Goal: Transaction & Acquisition: Purchase product/service

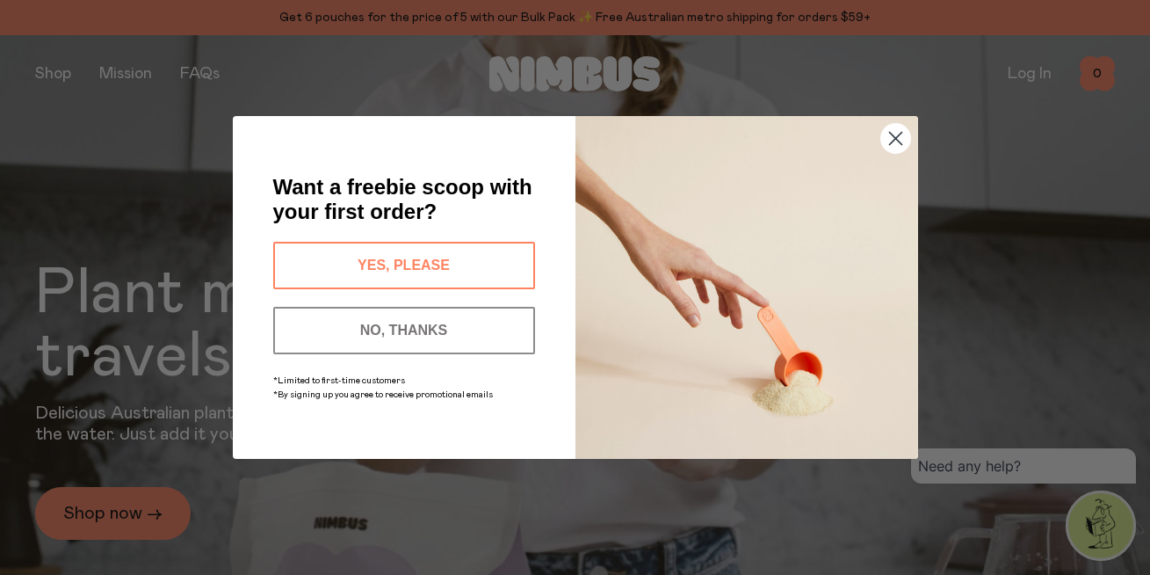
click at [425, 266] on button "YES, PLEASE" at bounding box center [404, 265] width 262 height 47
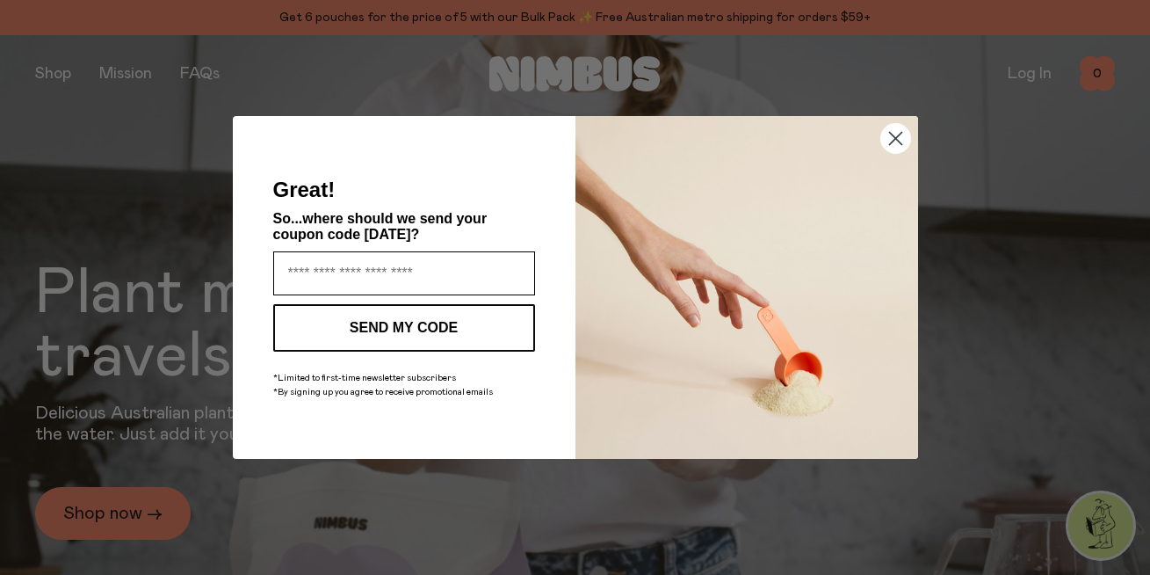
click at [410, 279] on input "Enter your email address" at bounding box center [404, 273] width 262 height 44
type input "**********"
click at [383, 334] on button "SEND MY CODE" at bounding box center [404, 327] width 262 height 47
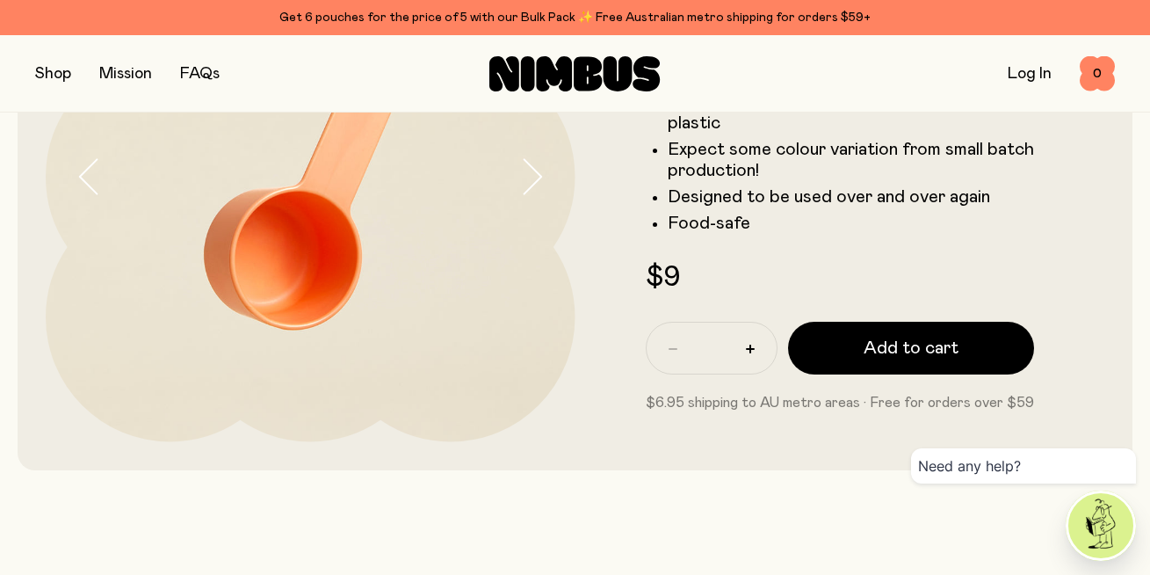
scroll to position [252, 0]
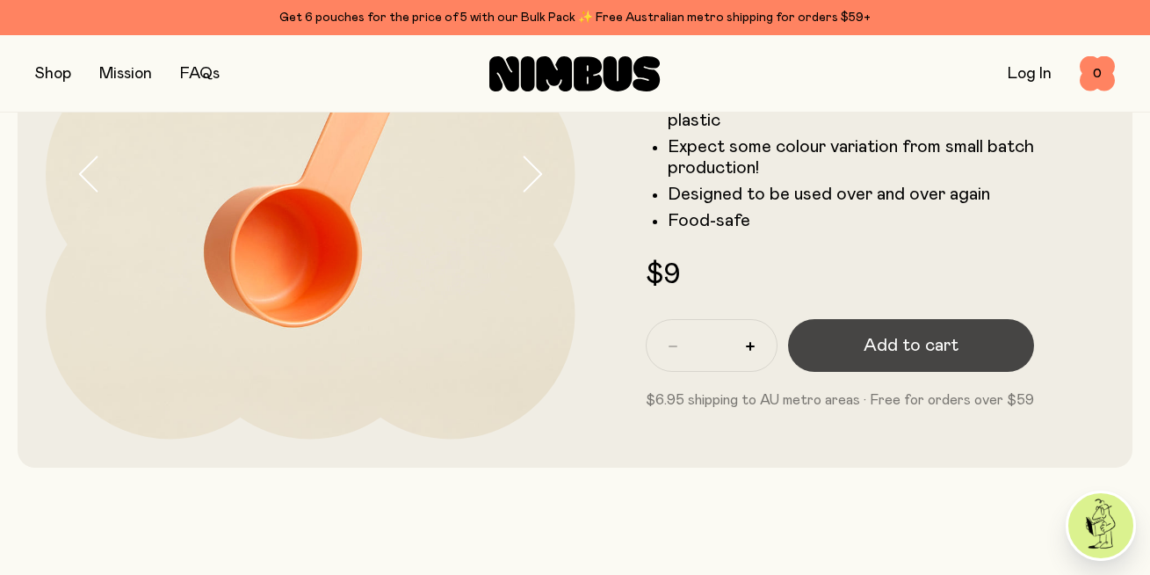
click at [904, 356] on span "Add to cart" at bounding box center [911, 345] width 95 height 25
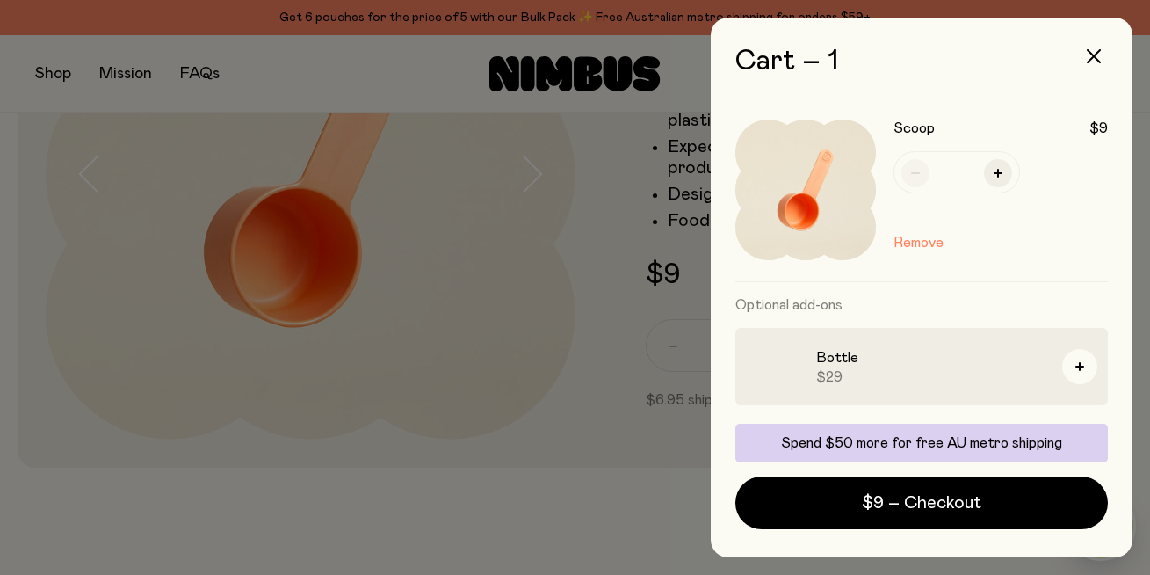
scroll to position [0, 0]
click at [1102, 58] on button "button" at bounding box center [1094, 56] width 42 height 42
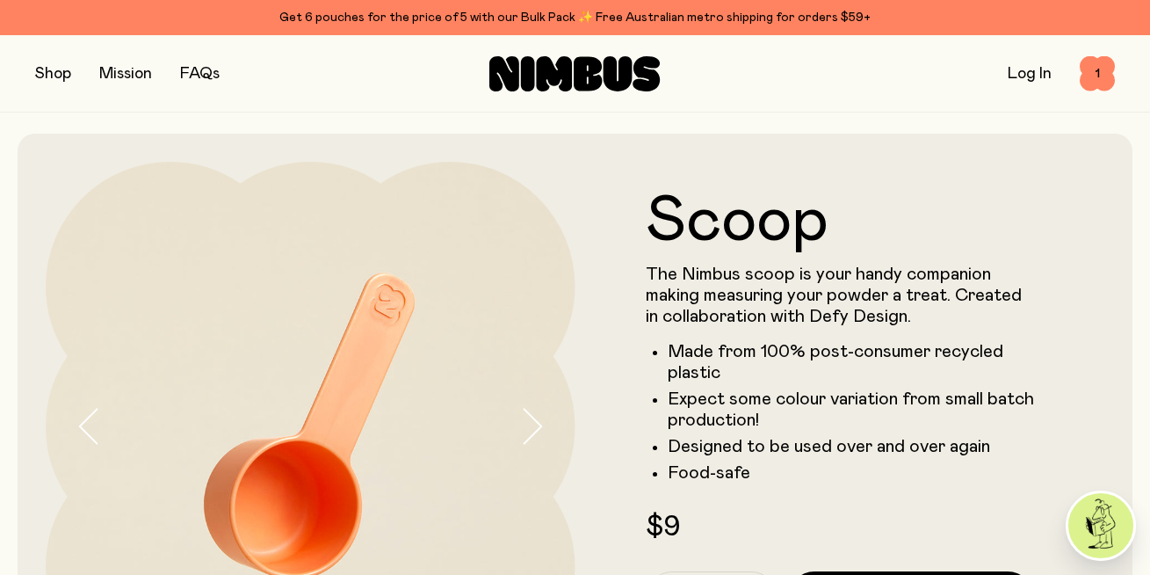
scroll to position [252, 0]
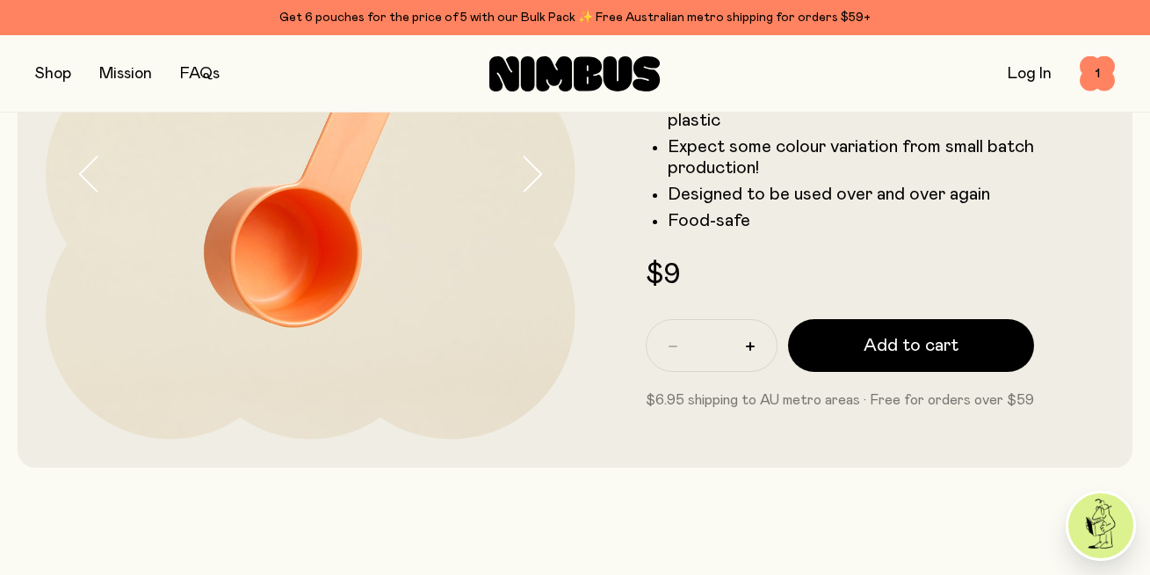
click at [1027, 76] on link "Log In" at bounding box center [1030, 74] width 44 height 16
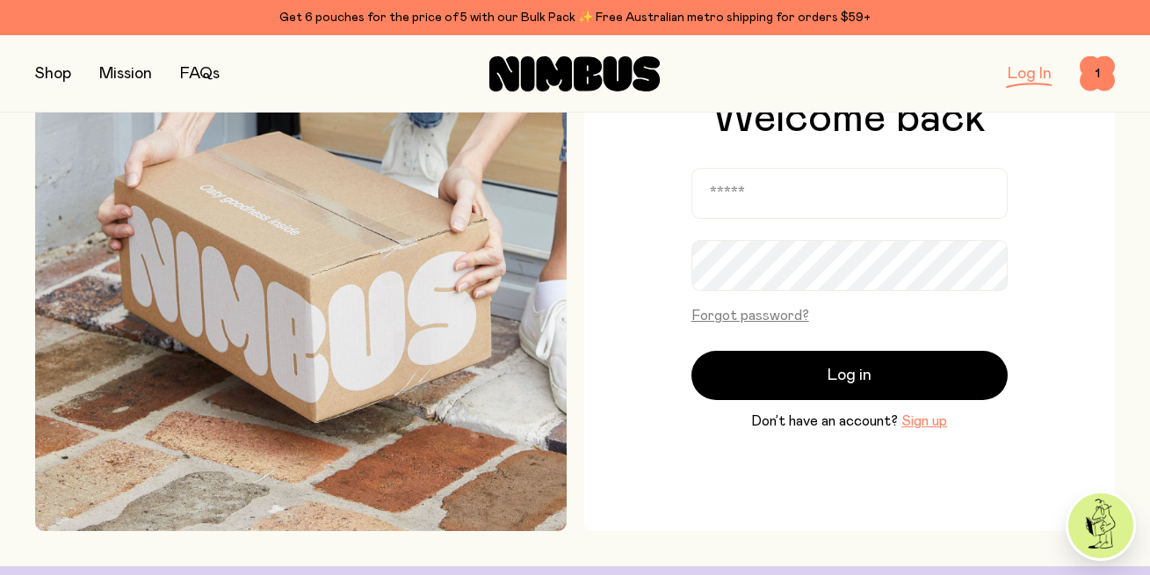
scroll to position [141, 0]
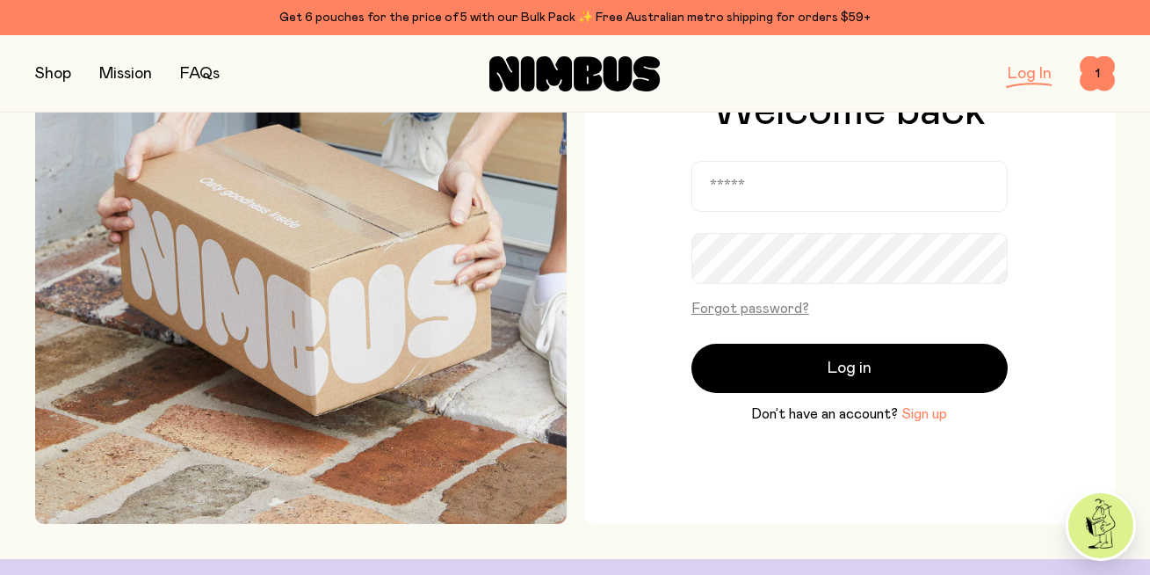
click at [910, 419] on button "Sign up" at bounding box center [925, 413] width 46 height 21
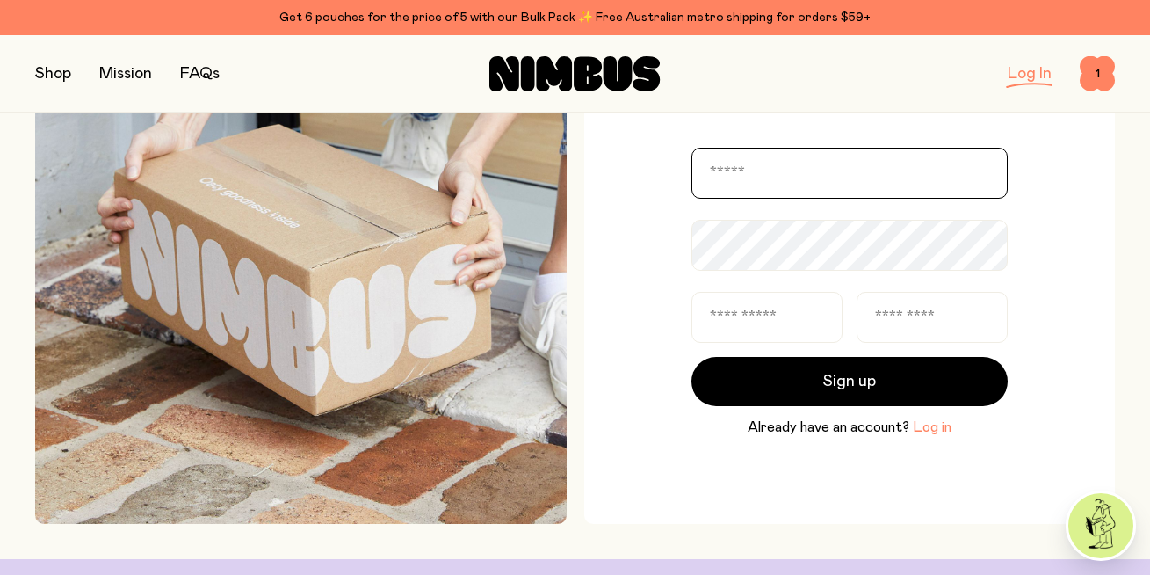
click at [845, 180] on input "email" at bounding box center [850, 173] width 316 height 51
type input "**********"
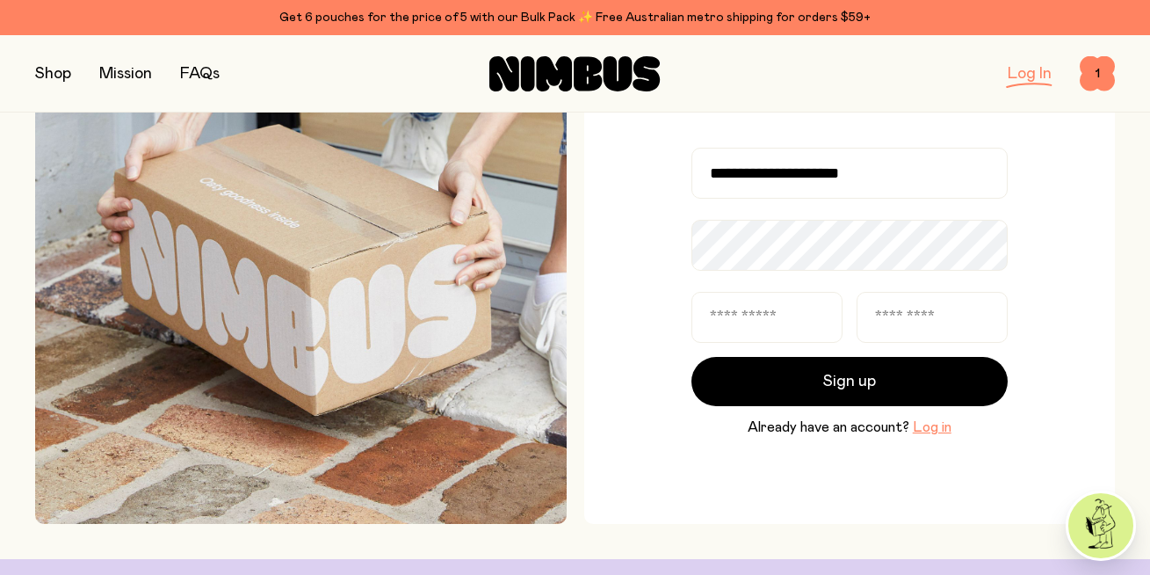
click at [654, 340] on div "**********" at bounding box center [850, 258] width 532 height 532
click at [775, 327] on input "text" at bounding box center [767, 317] width 151 height 51
type input "****"
click at [630, 446] on div "**********" at bounding box center [850, 258] width 532 height 532
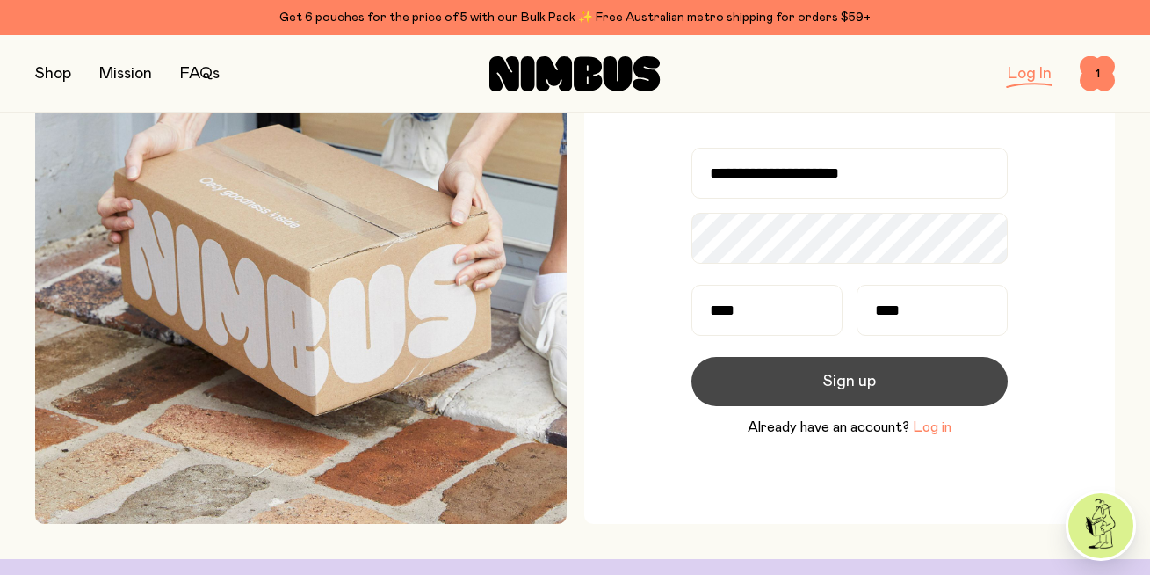
click at [755, 394] on button "Sign up" at bounding box center [850, 381] width 316 height 49
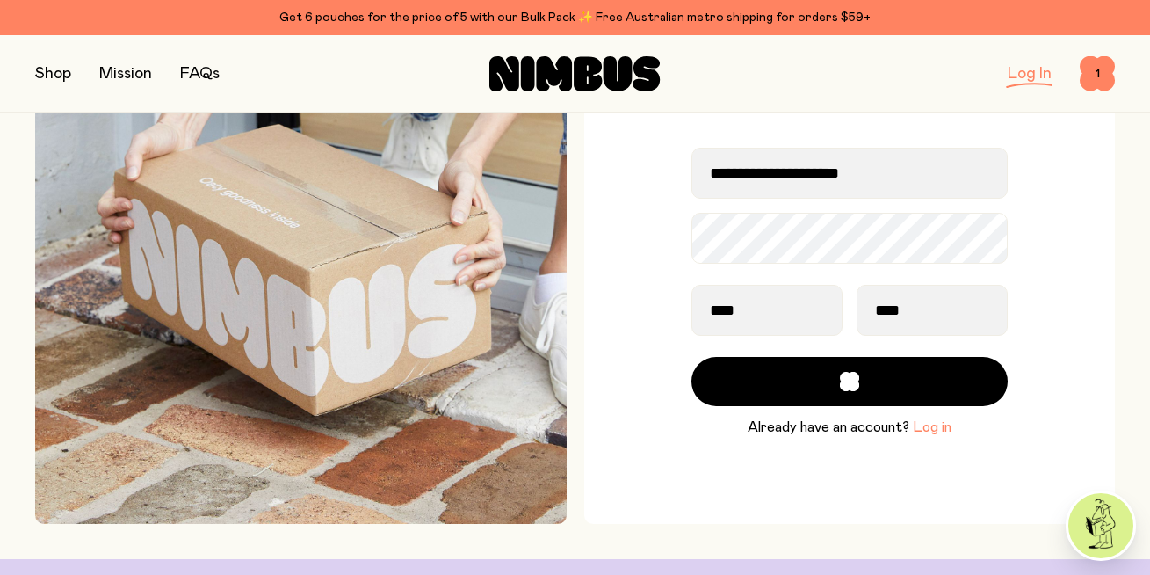
scroll to position [138, 0]
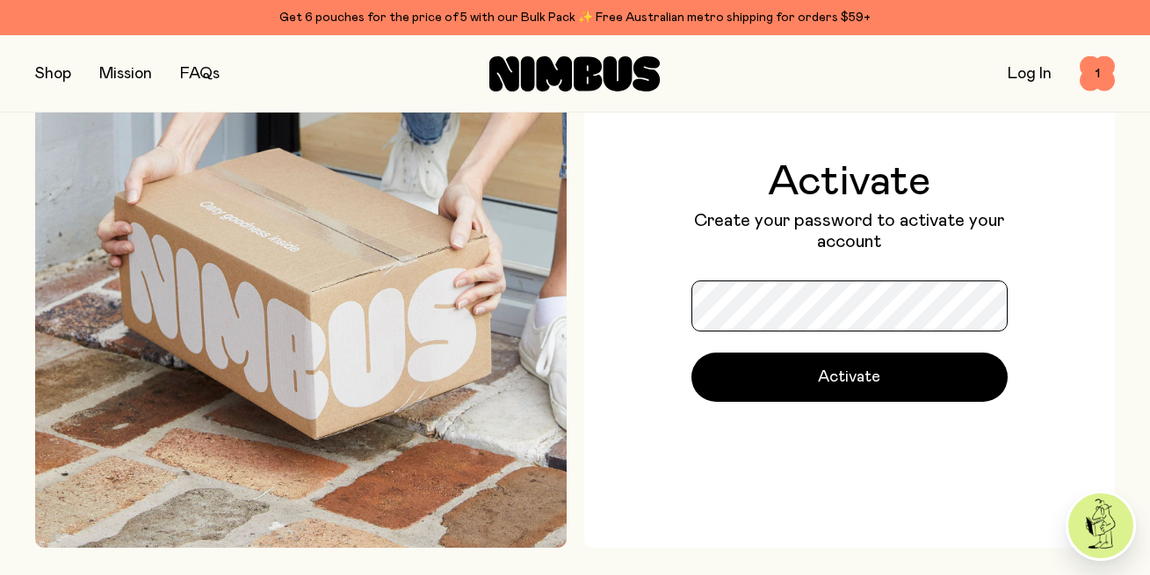
scroll to position [121, 0]
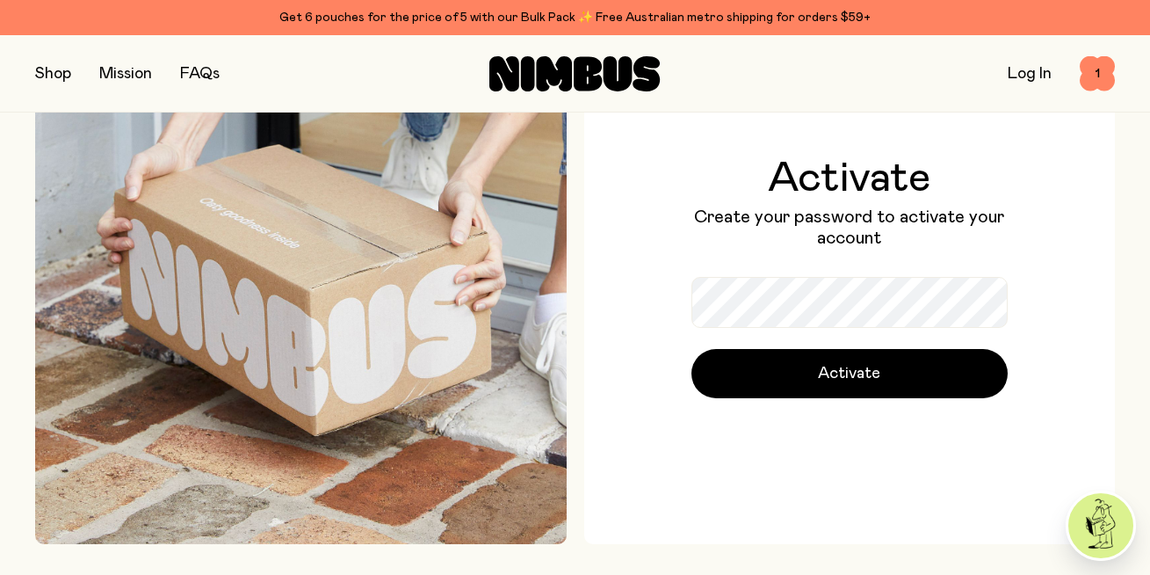
click at [612, 403] on div "Activate Create your password to activate your account Activate" at bounding box center [850, 278] width 532 height 532
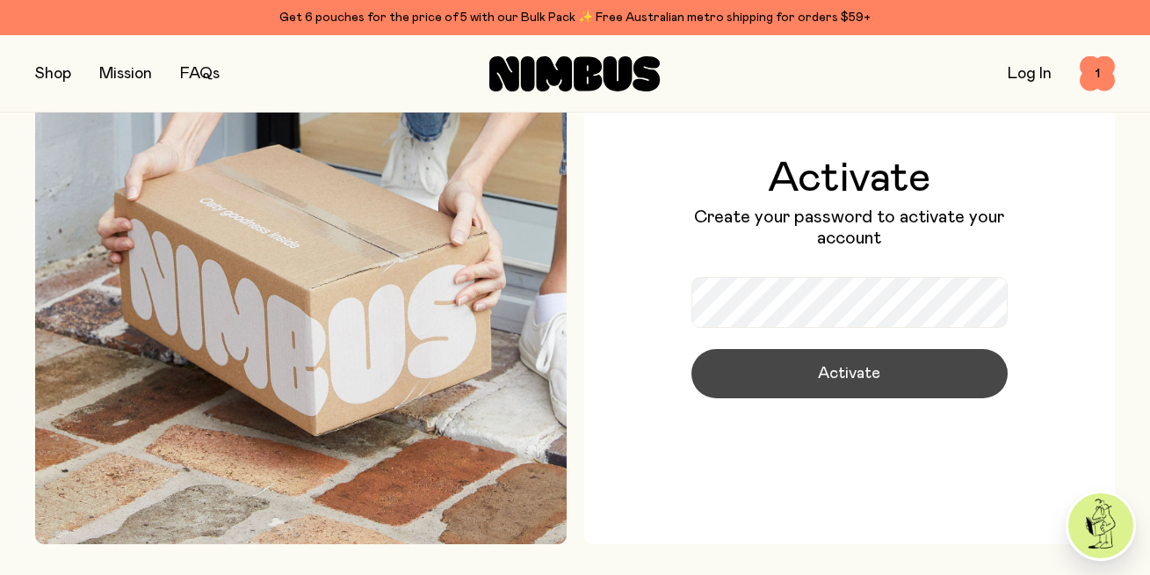
click at [808, 388] on button "Activate" at bounding box center [850, 373] width 316 height 49
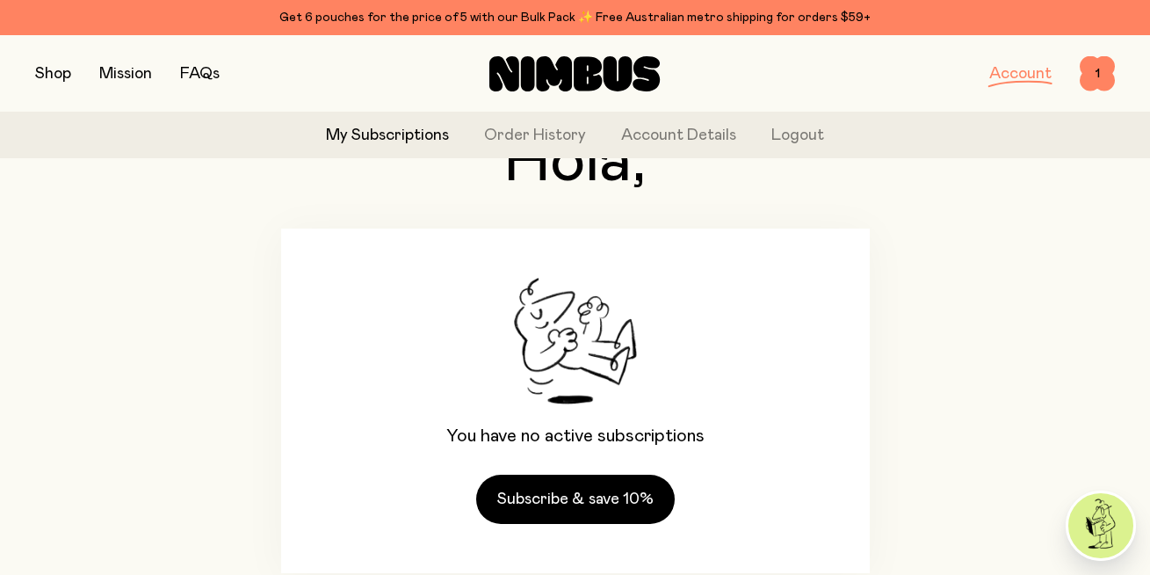
scroll to position [181, 0]
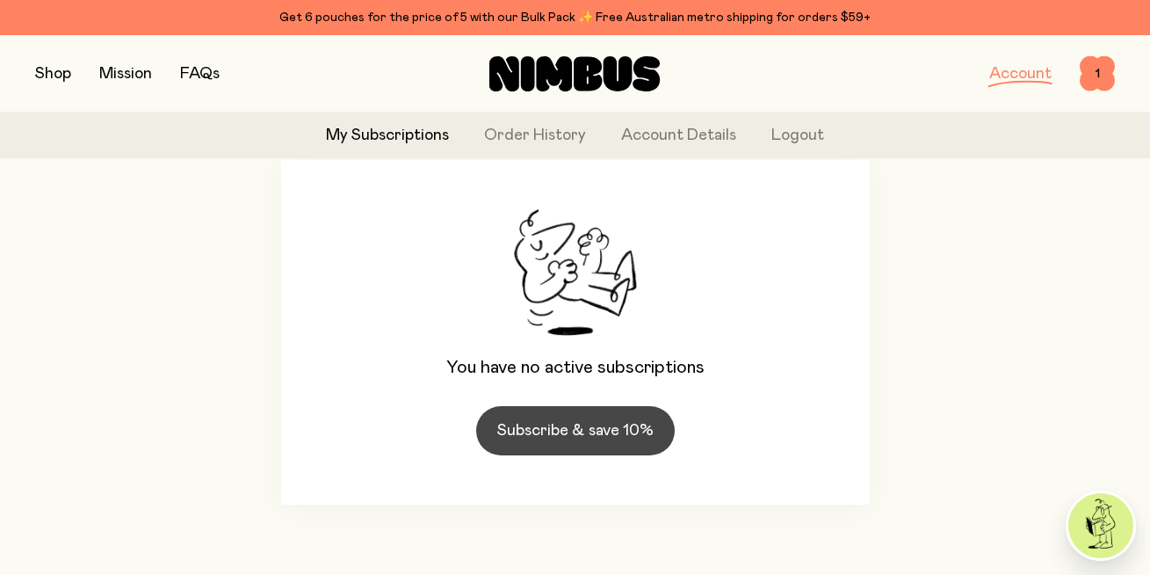
click at [590, 431] on link "Subscribe & save 10%" at bounding box center [575, 430] width 199 height 49
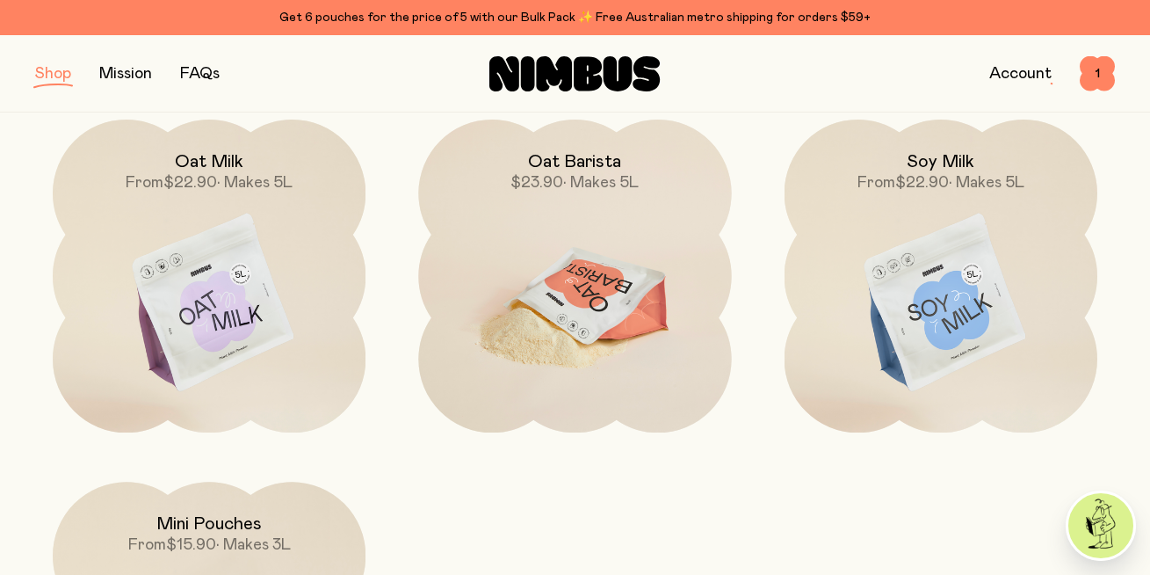
scroll to position [256, 0]
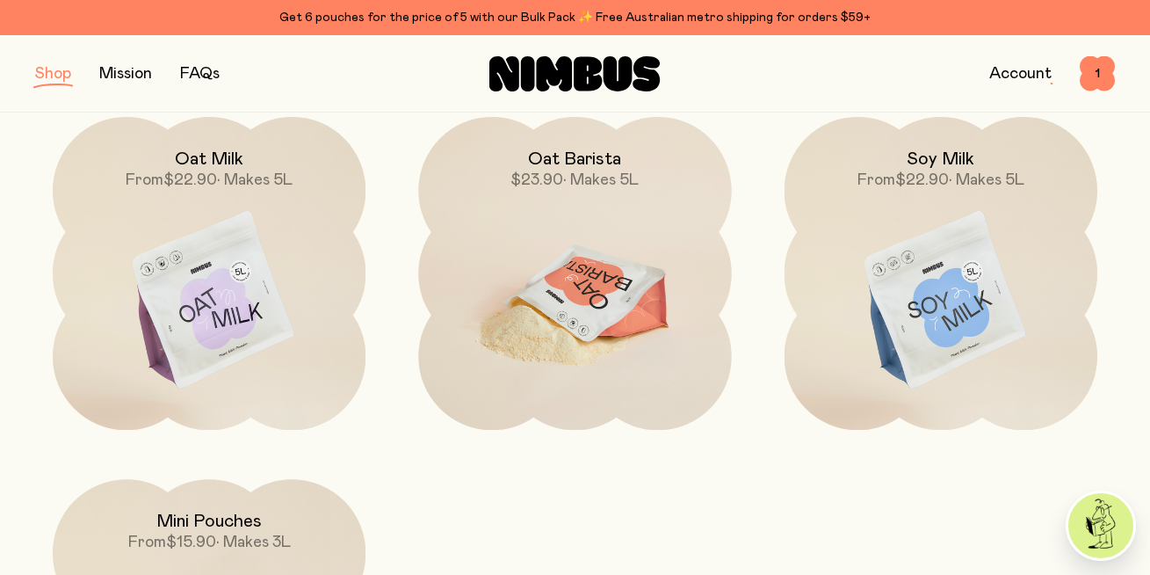
click at [574, 314] on img at bounding box center [574, 301] width 313 height 368
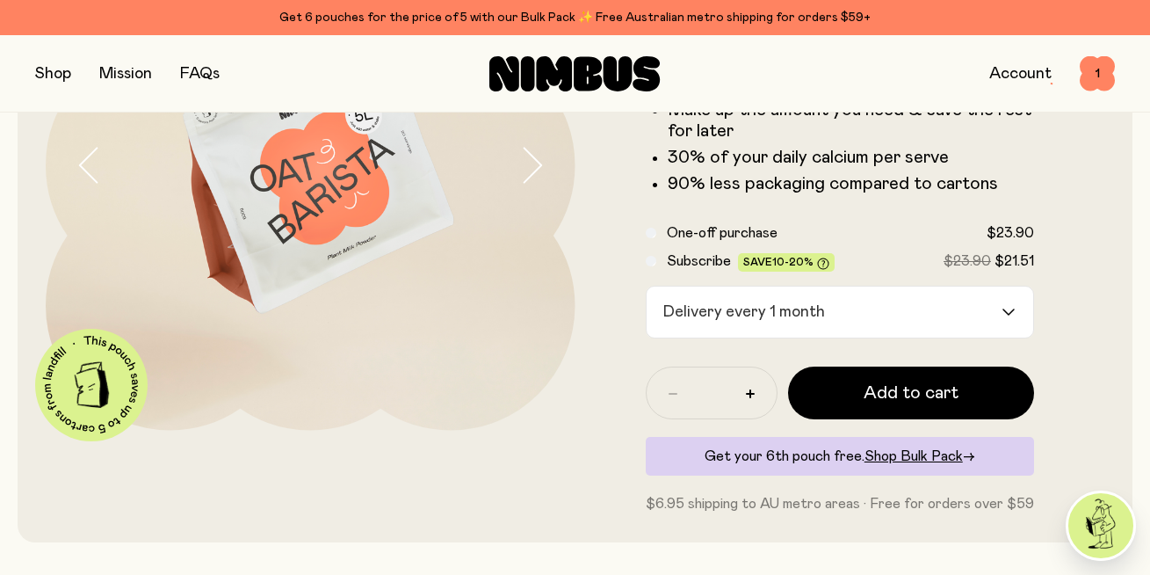
scroll to position [275, 0]
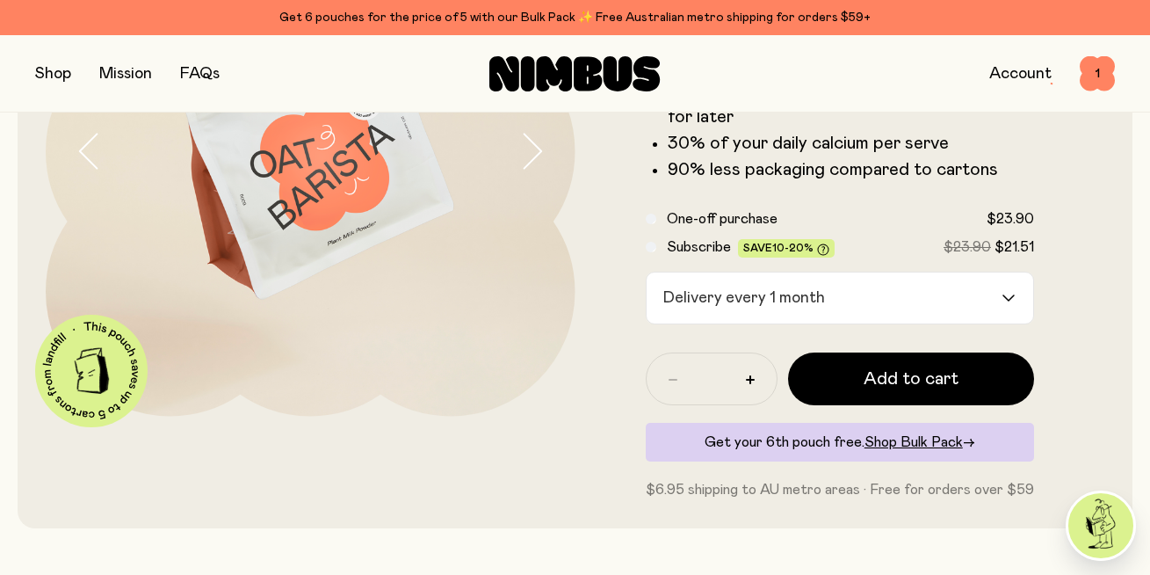
click at [772, 294] on div "Delivery every 1 month" at bounding box center [825, 297] width 356 height 51
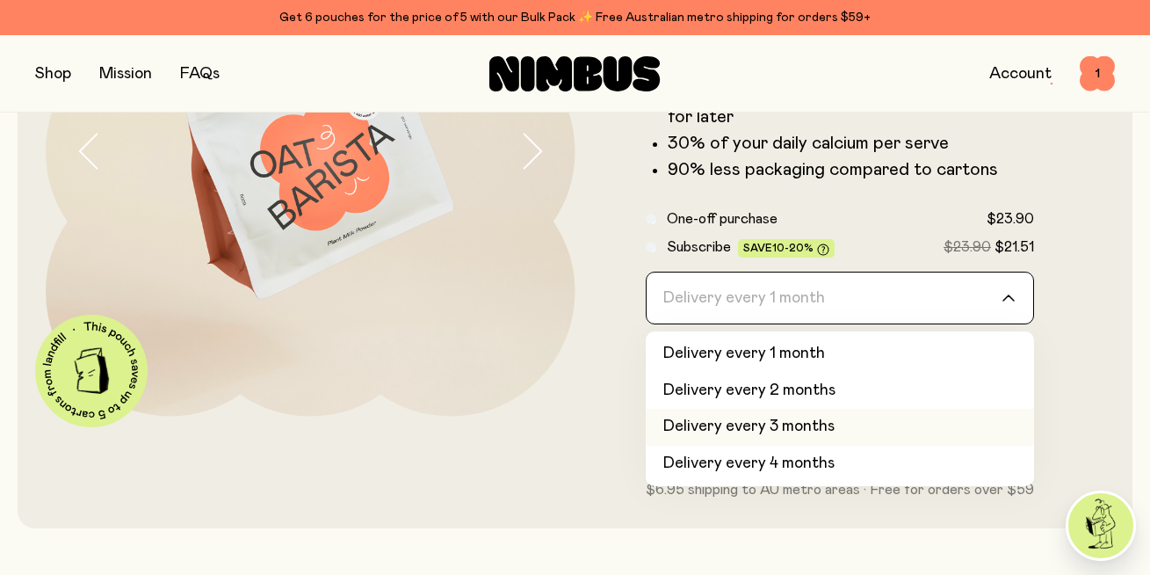
click at [721, 427] on li "Delivery every 3 months" at bounding box center [840, 427] width 389 height 37
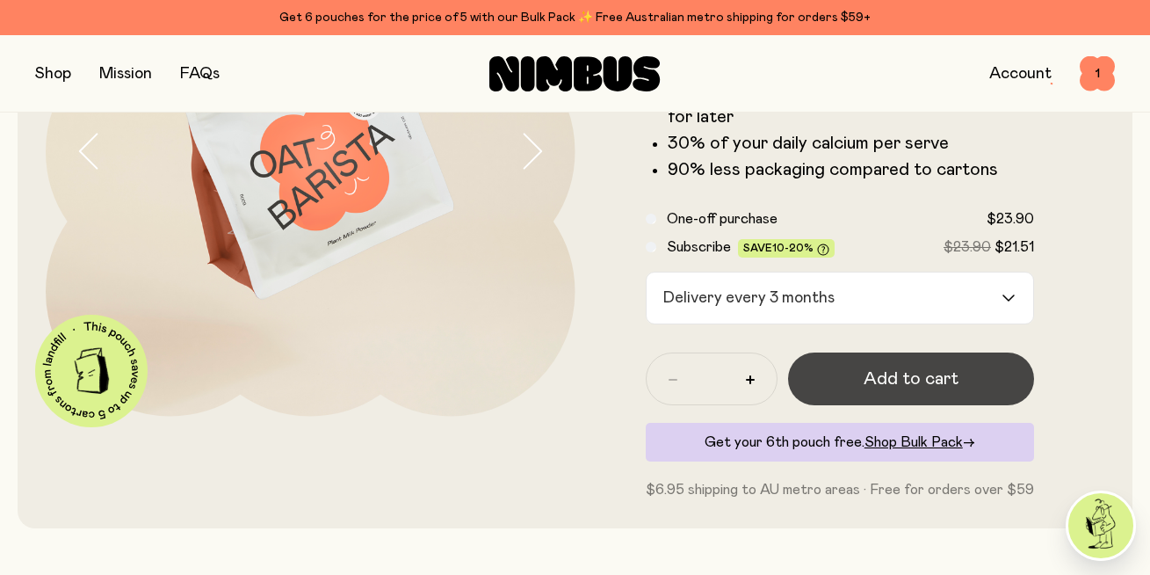
click at [819, 386] on button "Add to cart" at bounding box center [911, 378] width 247 height 53
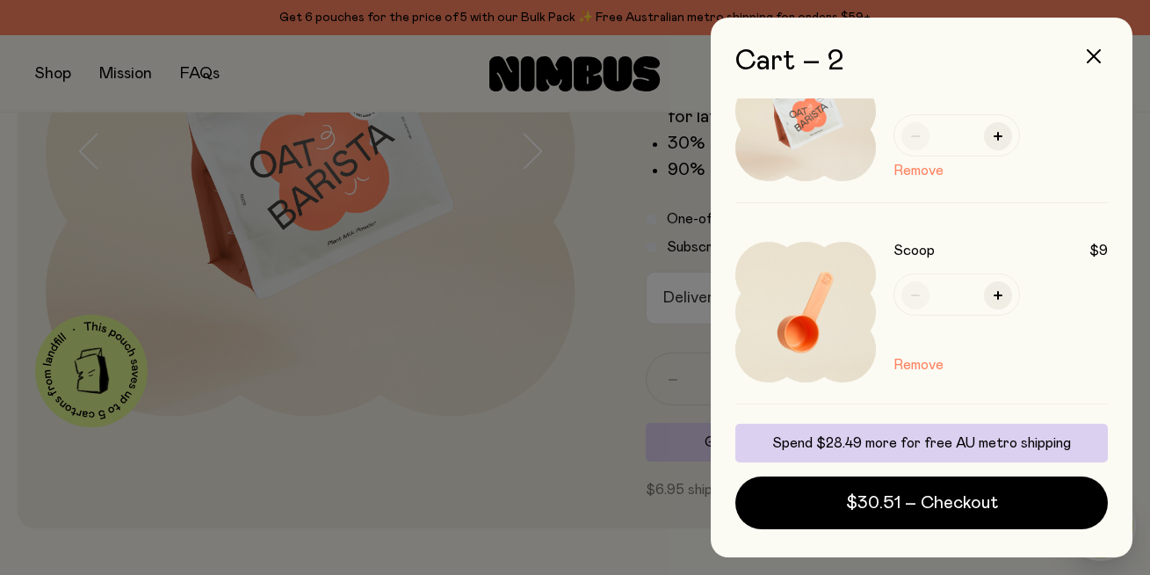
scroll to position [115, 0]
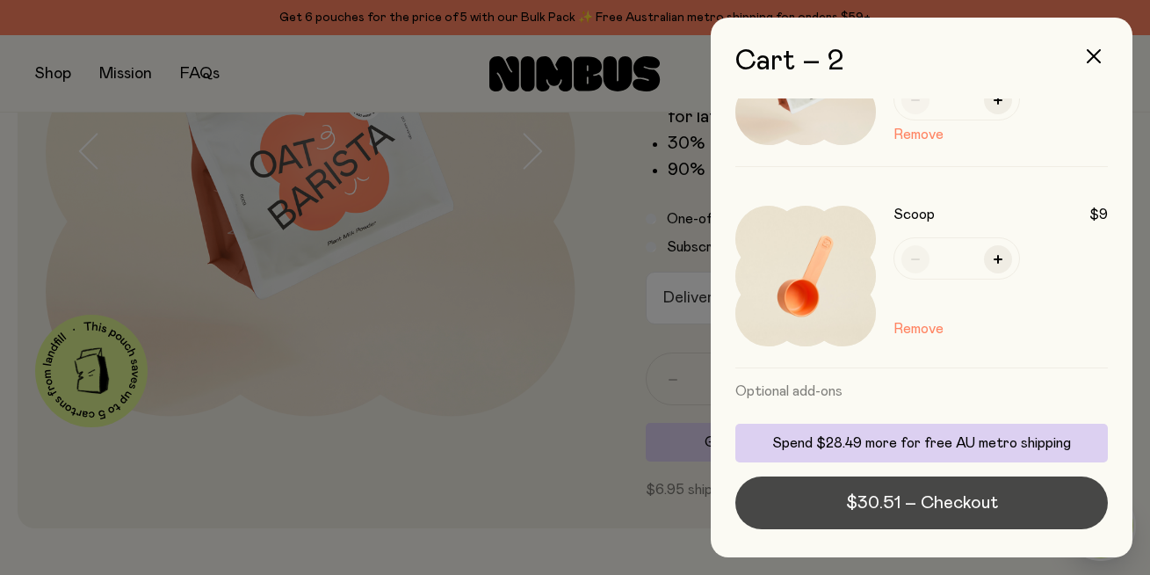
click at [830, 502] on button "$30.51 – Checkout" at bounding box center [922, 502] width 373 height 53
